Goal: Find specific page/section: Find specific page/section

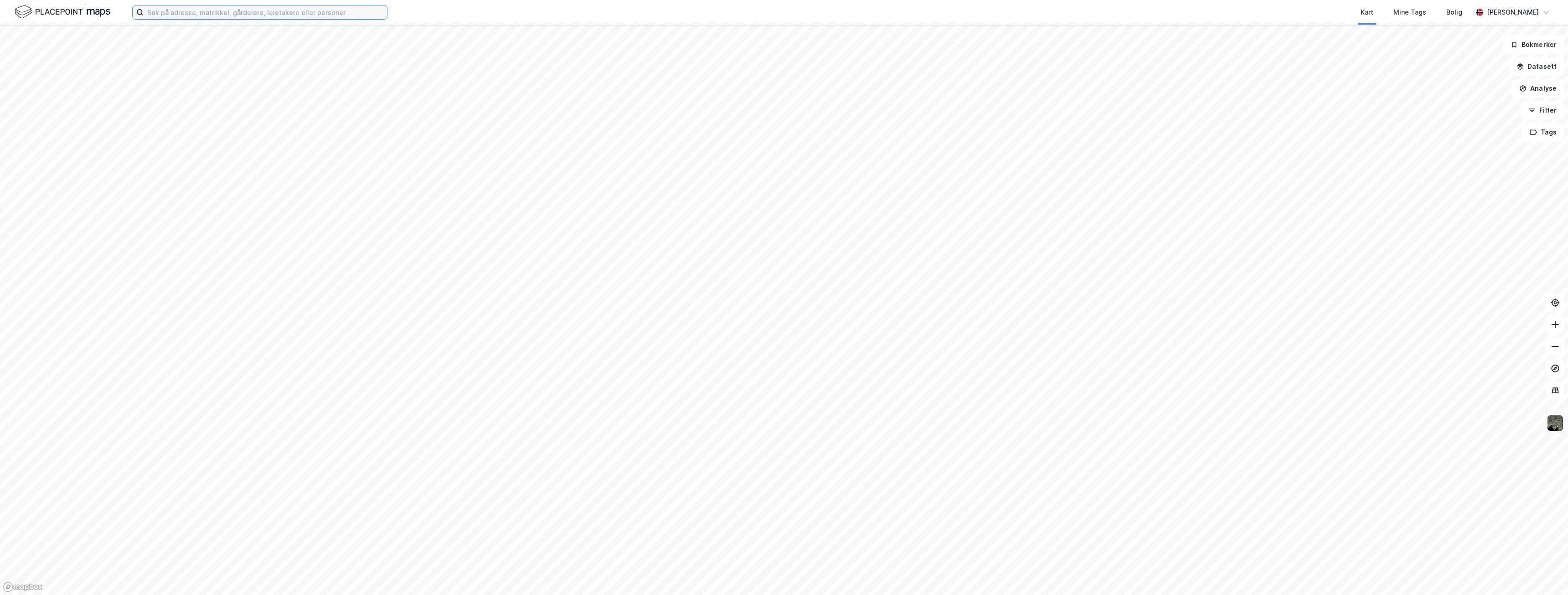
click at [183, 13] on input at bounding box center [265, 12] width 243 height 13
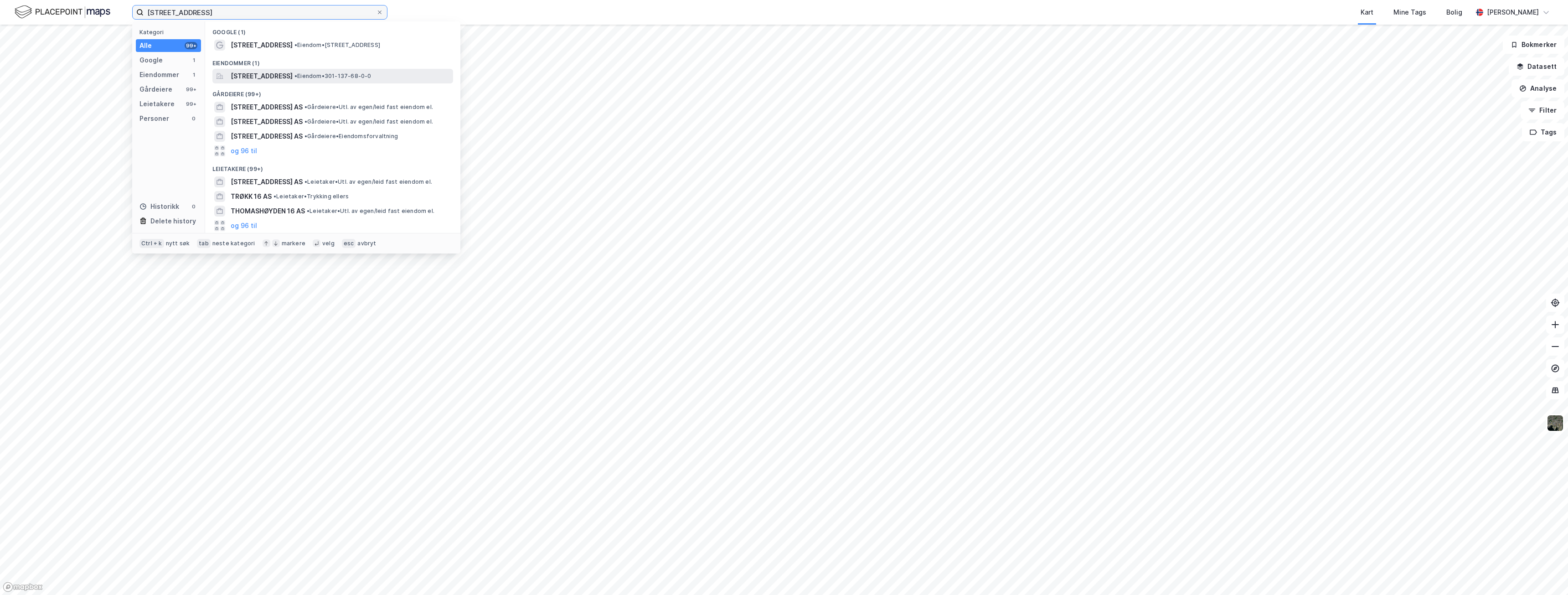
type input "[STREET_ADDRESS]"
click at [293, 79] on span "[STREET_ADDRESS]" at bounding box center [262, 76] width 62 height 11
